Goal: Task Accomplishment & Management: Use online tool/utility

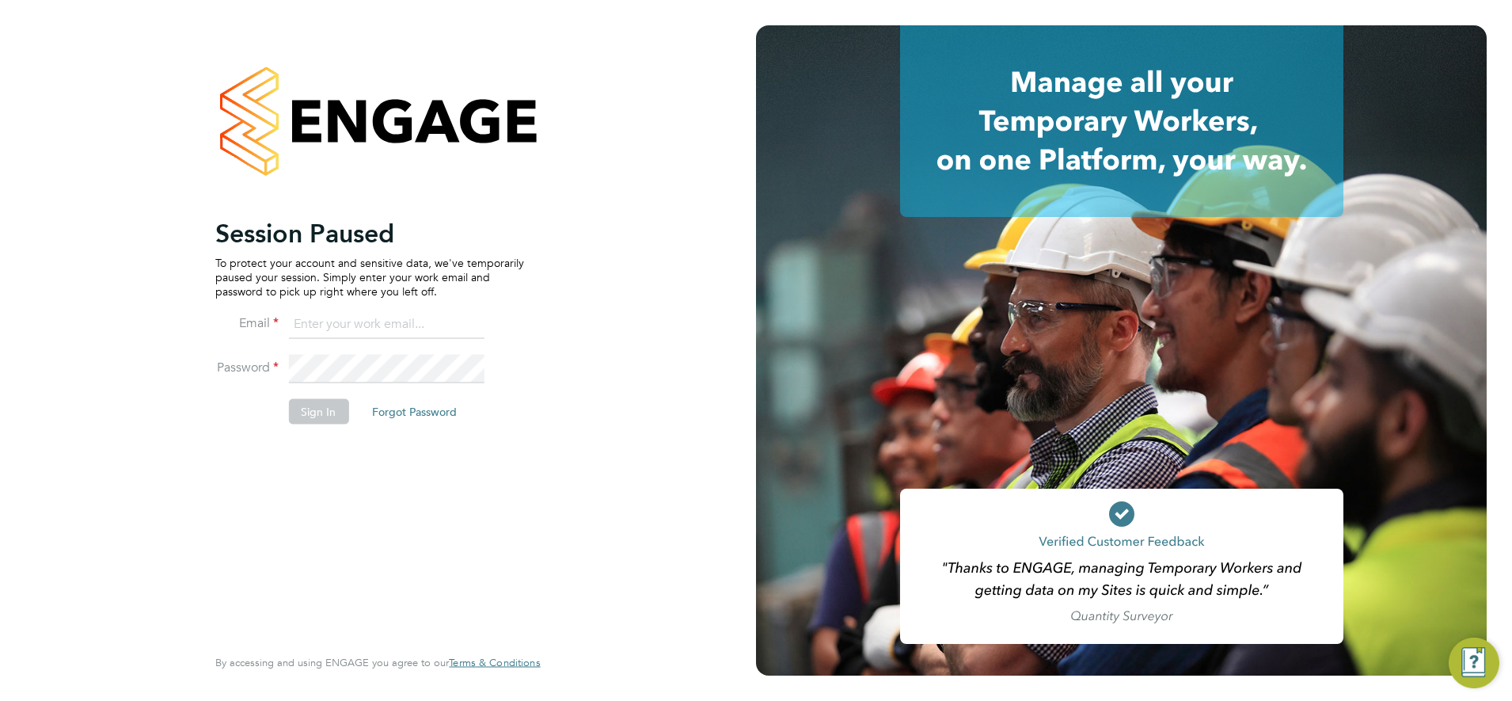
type input "[EMAIL_ADDRESS][PERSON_NAME][DOMAIN_NAME]"
click at [325, 403] on button "Sign In" at bounding box center [318, 410] width 60 height 25
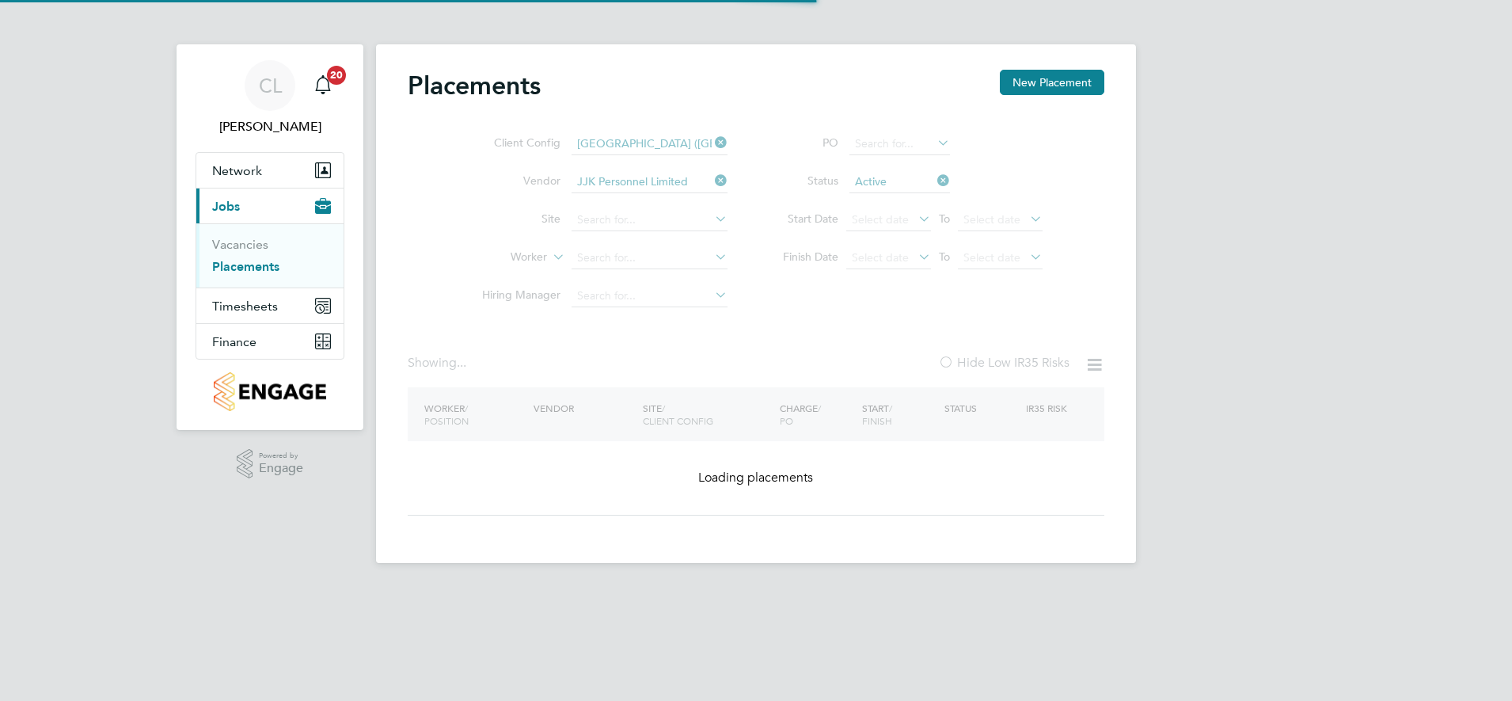
type input "[GEOGRAPHIC_DATA]"
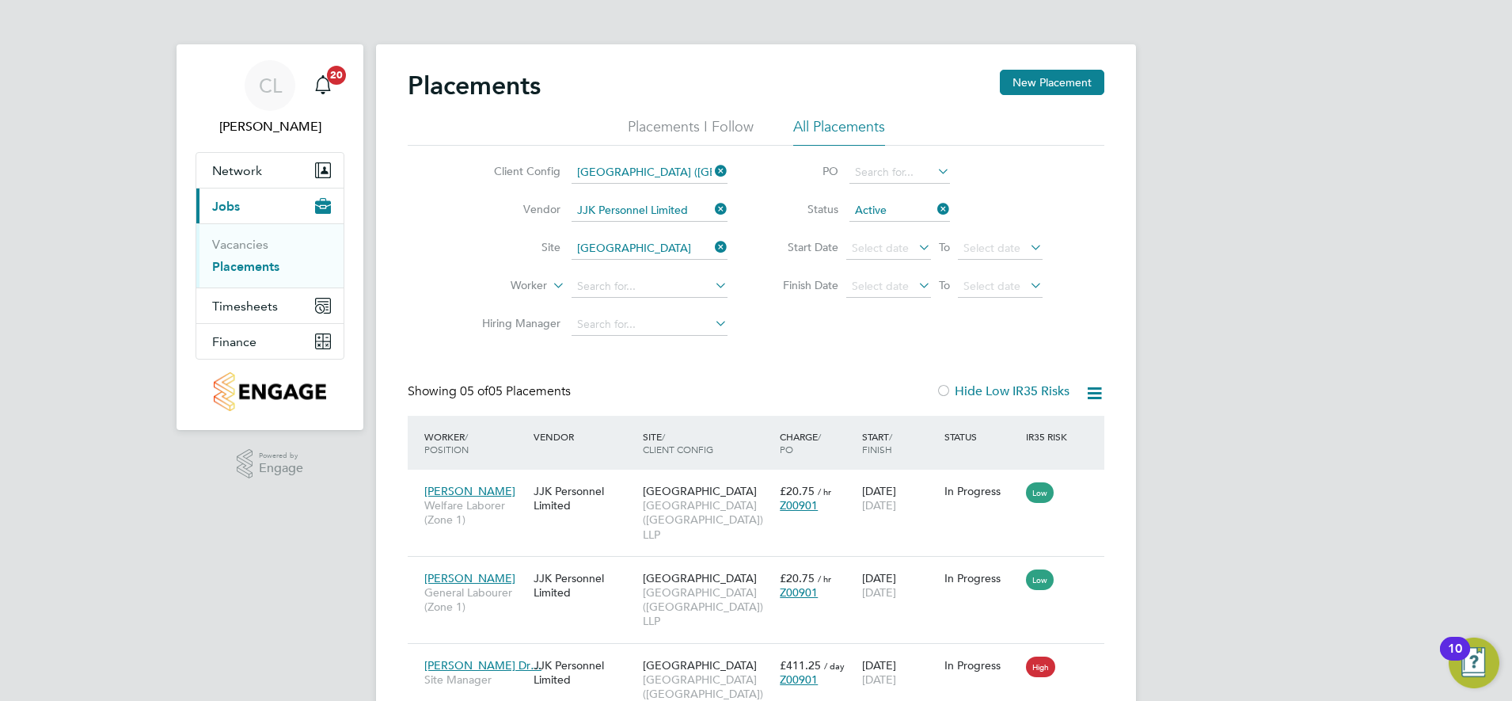
drag, startPoint x: 944, startPoint y: 213, endPoint x: 895, endPoint y: 205, distance: 49.7
click at [934, 212] on icon at bounding box center [934, 209] width 0 height 22
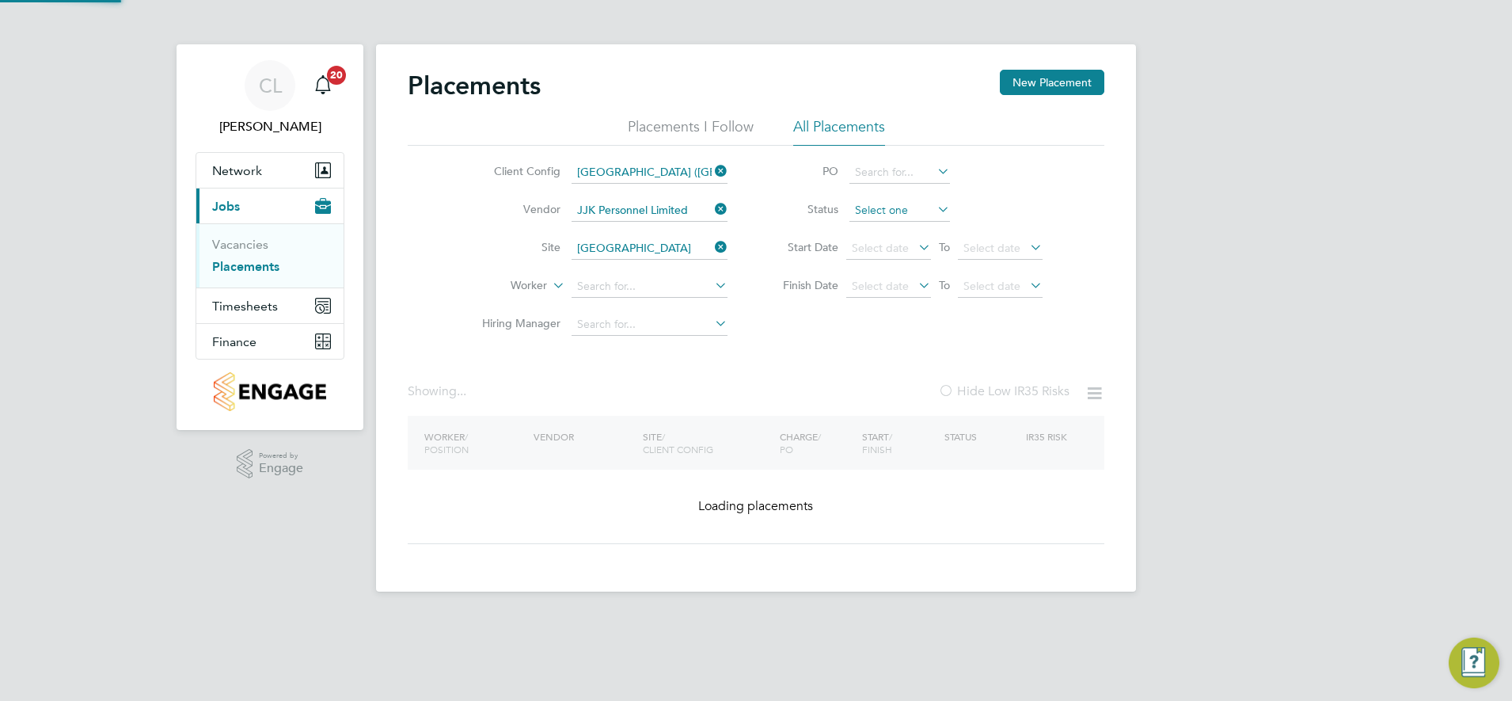
click at [891, 203] on input at bounding box center [899, 210] width 101 height 22
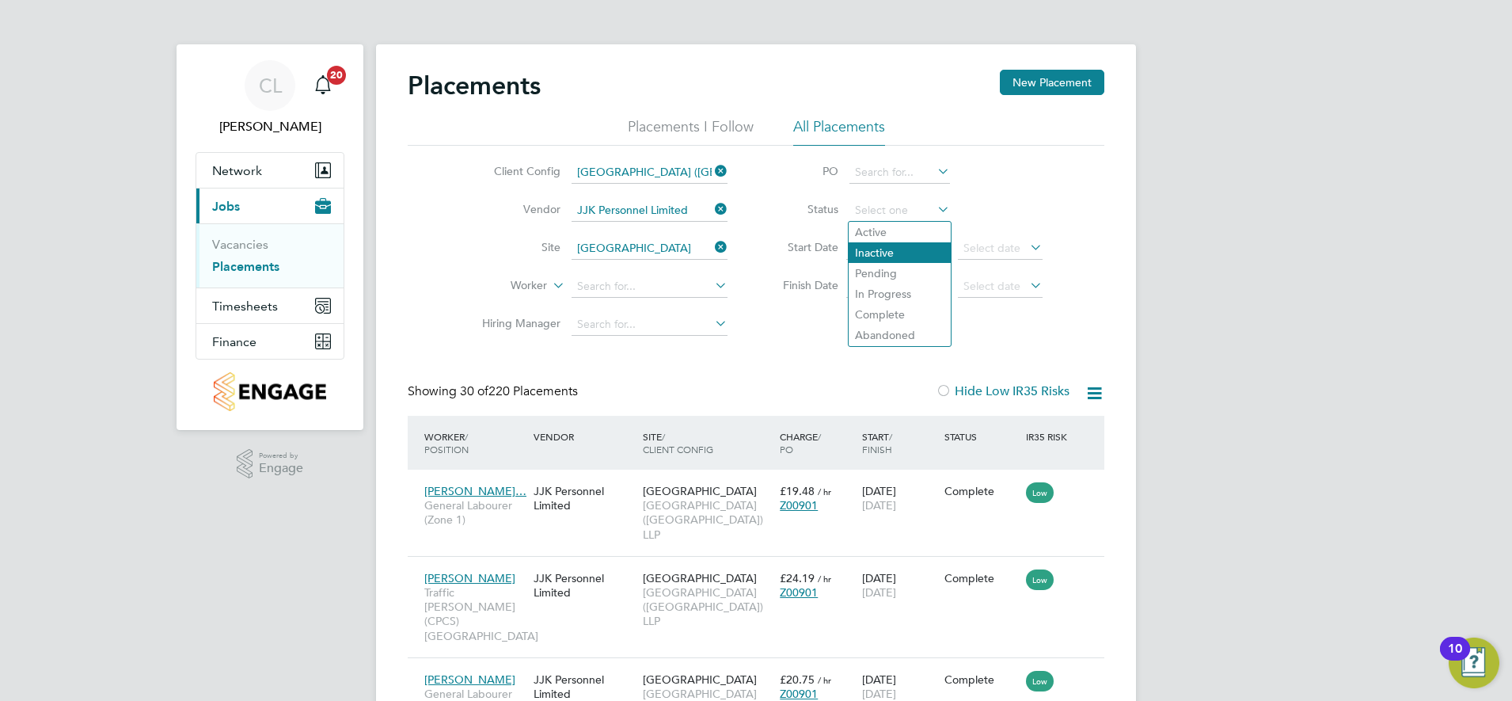
click at [894, 253] on li "Inactive" at bounding box center [900, 252] width 102 height 21
type input "Inactive"
click at [712, 204] on icon at bounding box center [712, 209] width 0 height 22
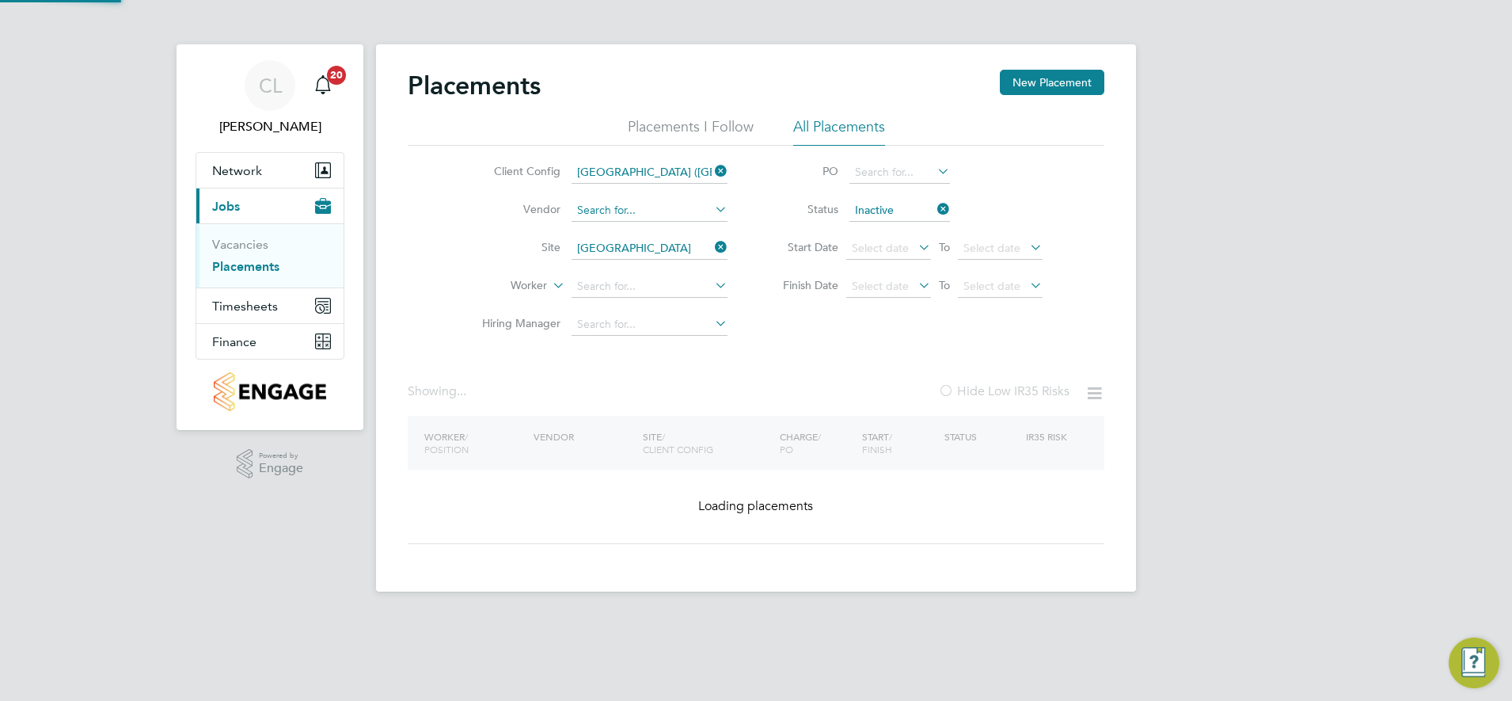
click at [660, 211] on input at bounding box center [650, 210] width 156 height 22
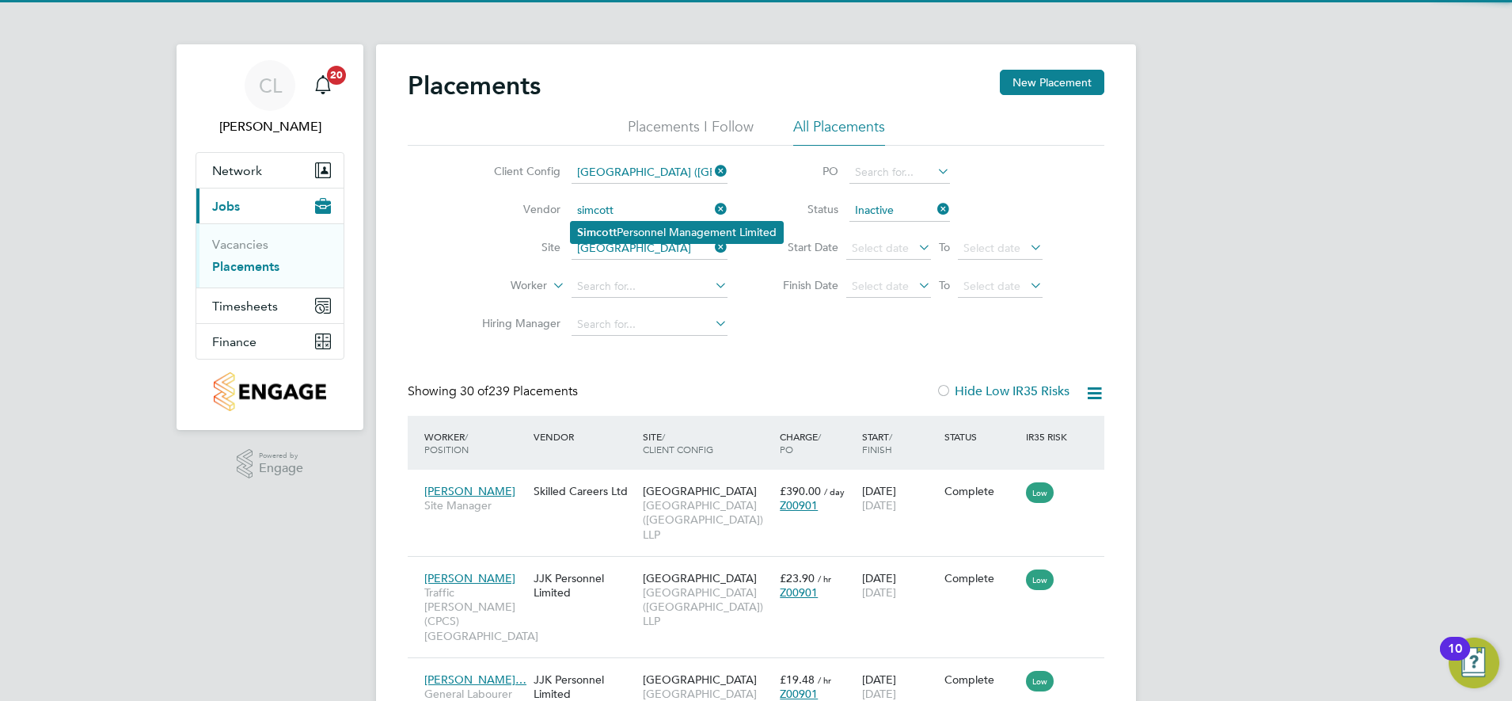
type input "Simcott Personnel Management Limited"
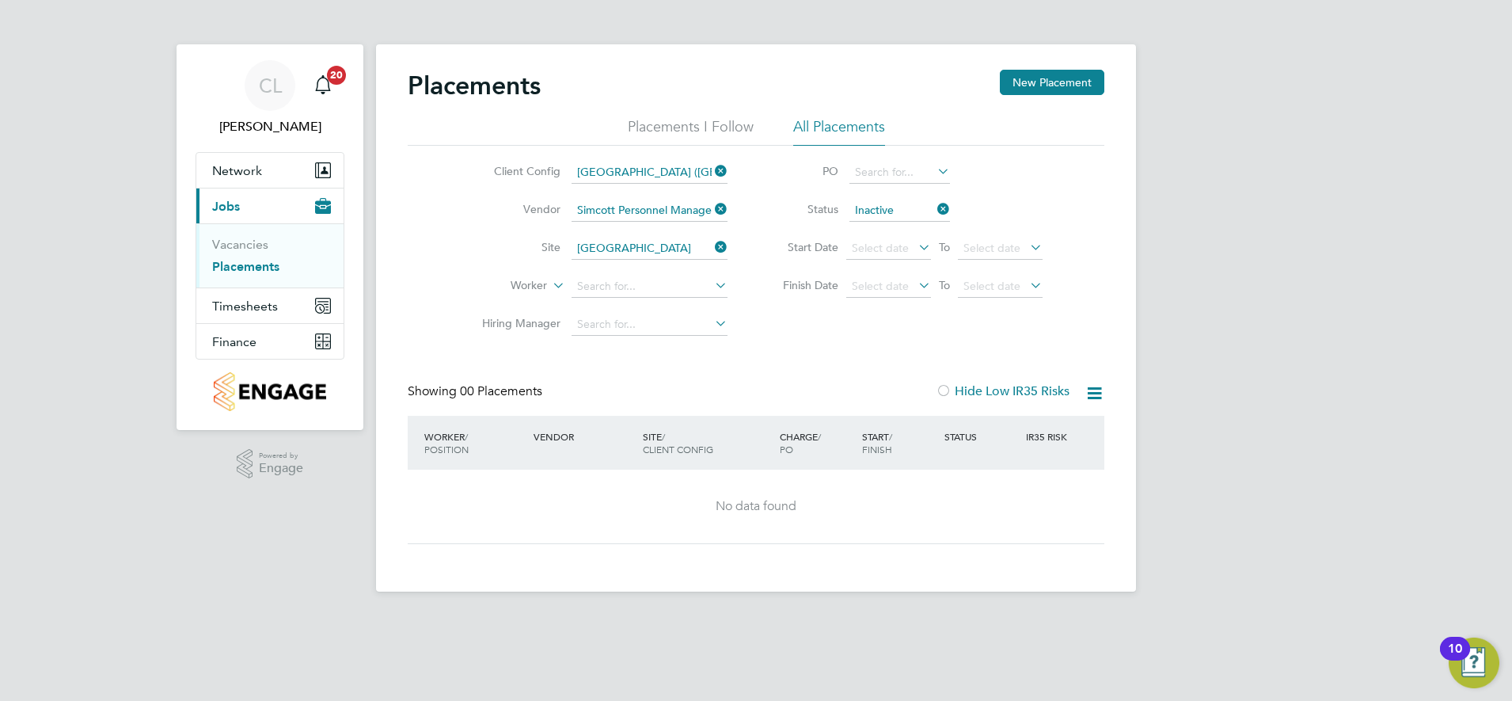
click at [712, 249] on icon at bounding box center [712, 247] width 0 height 22
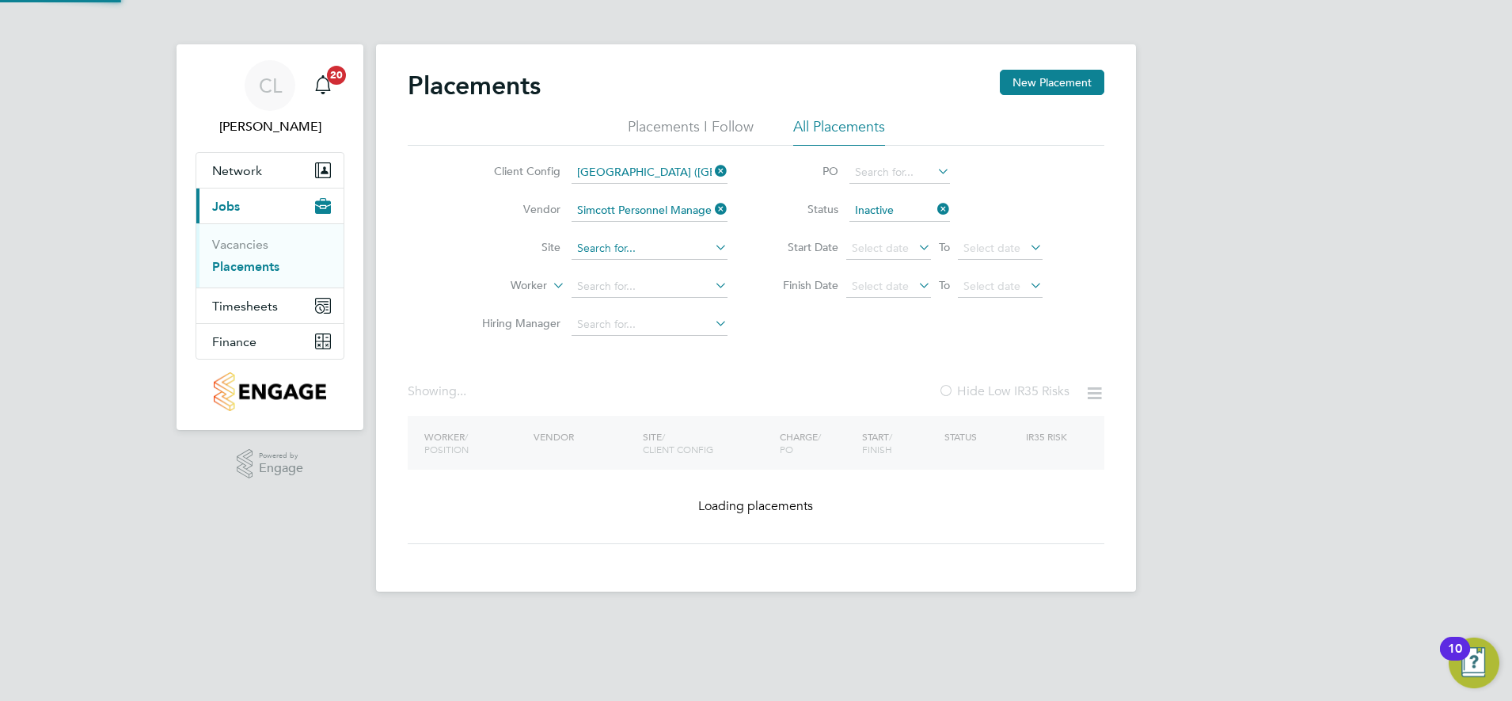
click at [630, 244] on input at bounding box center [650, 248] width 156 height 22
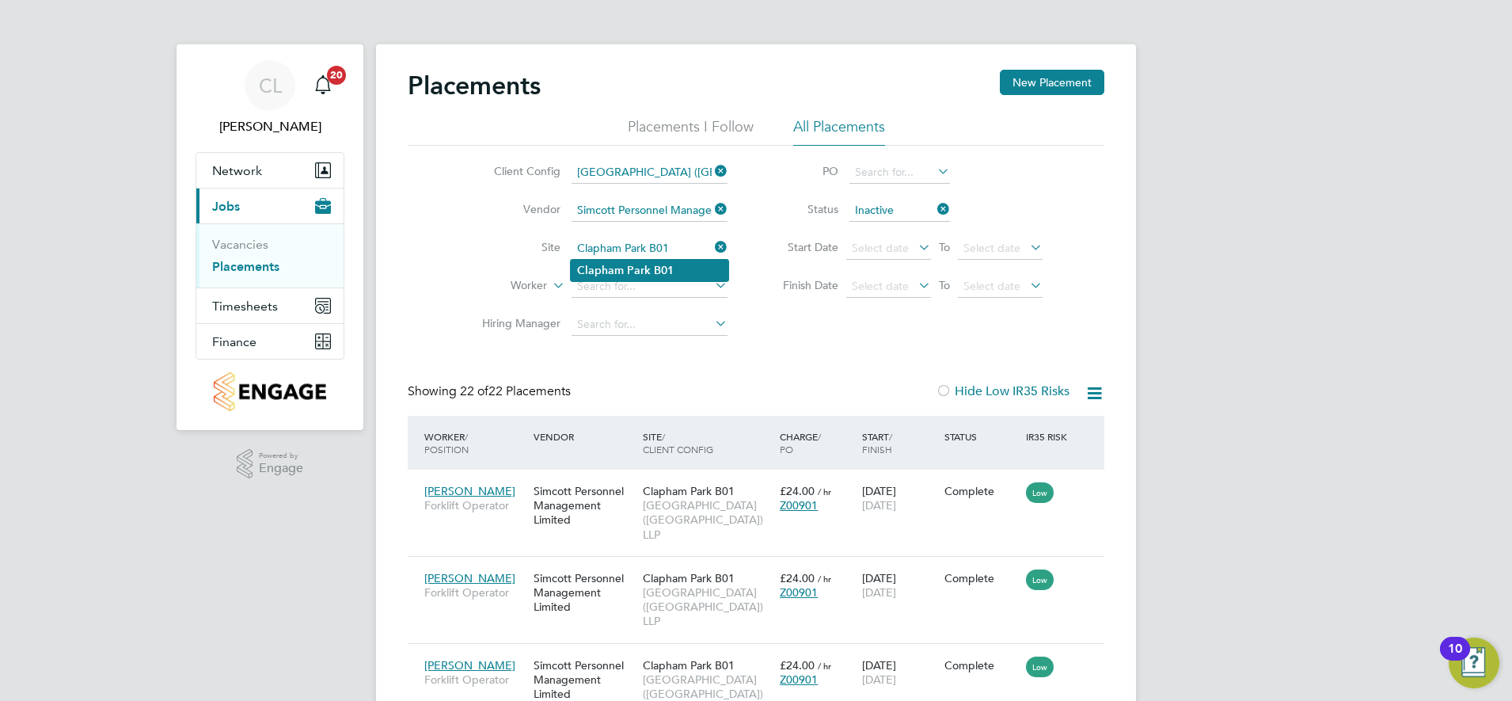
type input "Clapham Park B01"
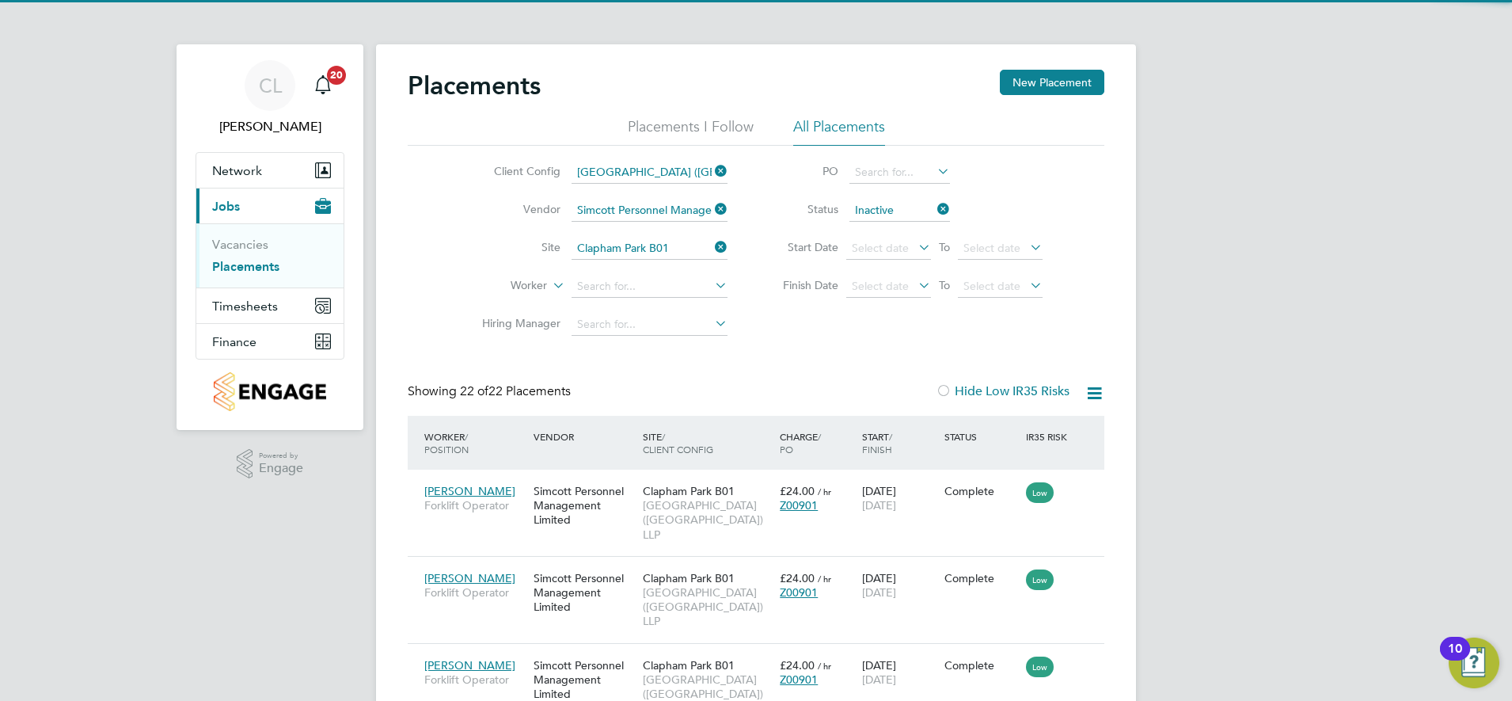
click at [660, 269] on b "B01" at bounding box center [664, 270] width 20 height 13
